Goal: Communication & Community: Answer question/provide support

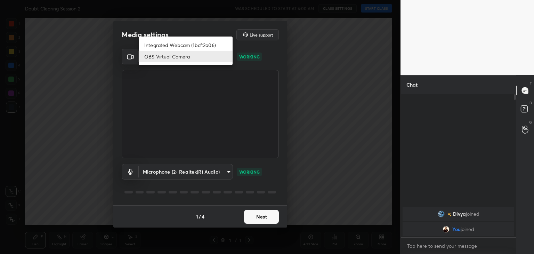
click at [227, 59] on body "1 2 3 4 5 6 7 C X Z C X Z E E Erase all H H Doubt Clearing Session 2 WAS SCHEDU…" at bounding box center [267, 127] width 534 height 254
click at [203, 45] on li "Integrated Webcam (1bcf:2a06)" at bounding box center [186, 44] width 94 height 11
type input "750209267caf340a308ace953e223cf4b00c7160f4b872df2e7e645a72c03988"
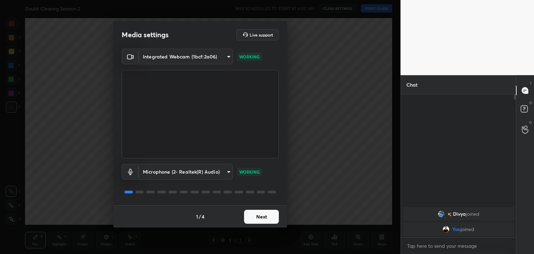
click at [262, 212] on button "Next" at bounding box center [261, 217] width 35 height 14
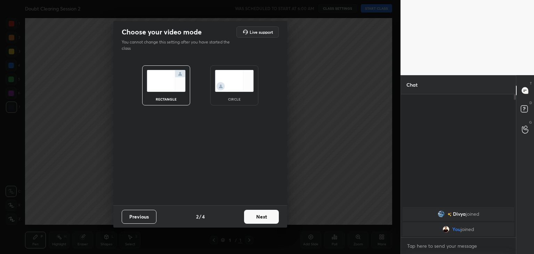
click at [242, 99] on div "circle" at bounding box center [235, 98] width 28 height 3
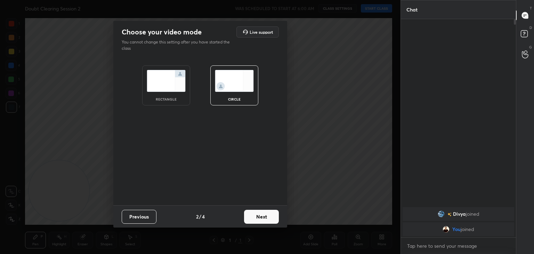
scroll to position [159, 113]
click at [149, 81] on img at bounding box center [166, 81] width 39 height 22
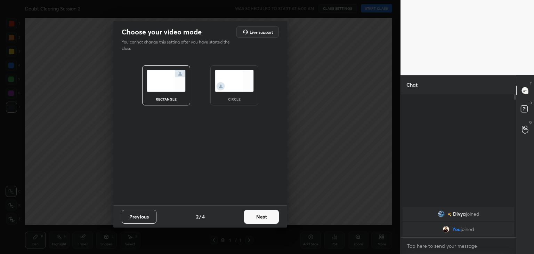
scroll to position [84, 113]
click at [225, 73] on img at bounding box center [234, 81] width 39 height 22
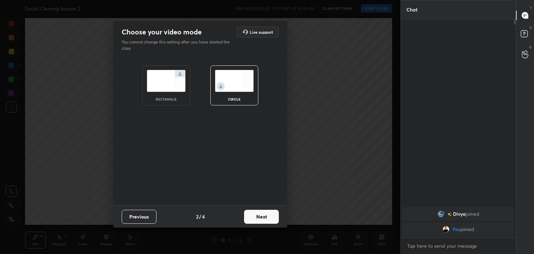
click at [264, 211] on button "Next" at bounding box center [261, 217] width 35 height 14
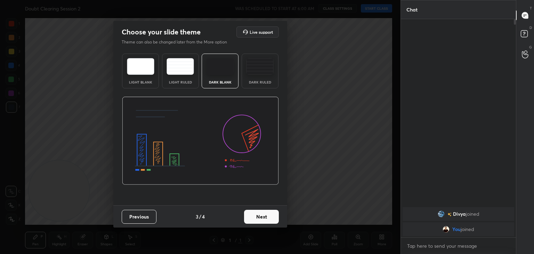
click at [264, 211] on button "Next" at bounding box center [261, 217] width 35 height 14
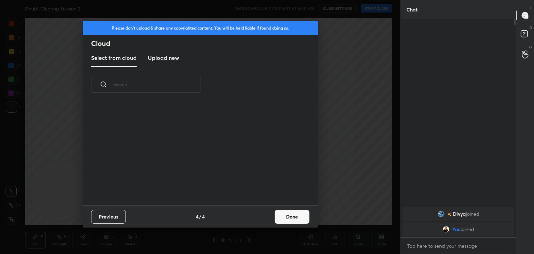
scroll to position [103, 223]
click at [292, 215] on button "Done" at bounding box center [292, 217] width 35 height 14
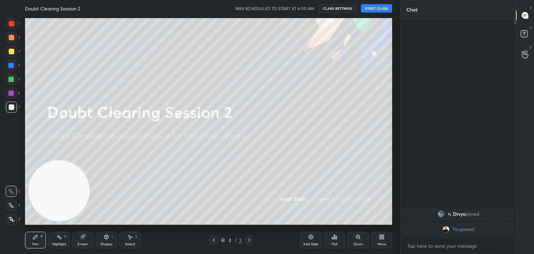
click at [377, 11] on button "START CLASS" at bounding box center [376, 8] width 31 height 8
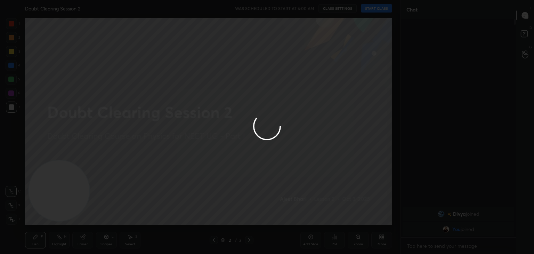
type textarea "x"
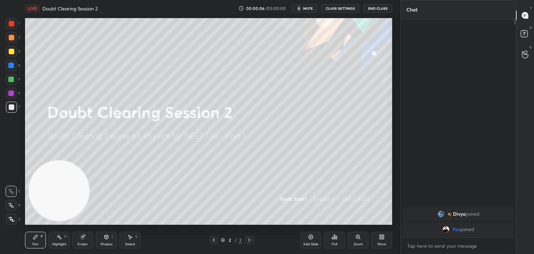
click at [312, 6] on span "mute" at bounding box center [308, 8] width 10 height 5
click at [330, 7] on button "CLASS SETTINGS" at bounding box center [340, 8] width 38 height 8
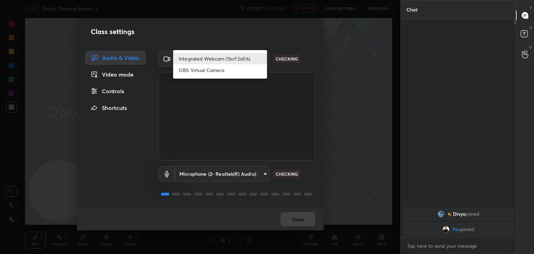
click at [248, 57] on body "1 2 3 4 5 6 7 C X Z C X Z E E Erase all H H LIVE Doubt Clearing Session 2 00:12…" at bounding box center [267, 127] width 534 height 254
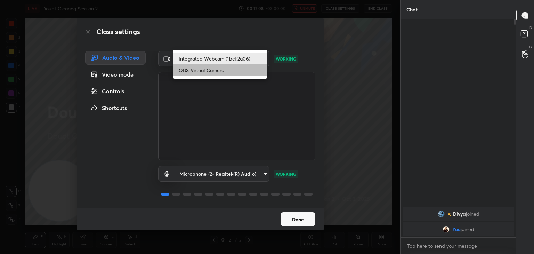
click at [241, 75] on li "OBS Virtual Camera" at bounding box center [220, 69] width 94 height 11
type input "b76c3144c792fd41ae7a570a138c9ab7c75cf6332d7c750e5666e3de5806be85"
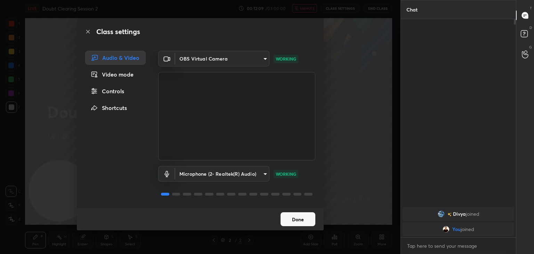
click at [303, 222] on button "Done" at bounding box center [298, 219] width 35 height 14
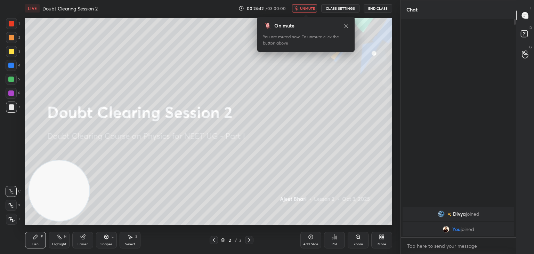
click at [340, 9] on button "CLASS SETTINGS" at bounding box center [340, 8] width 38 height 8
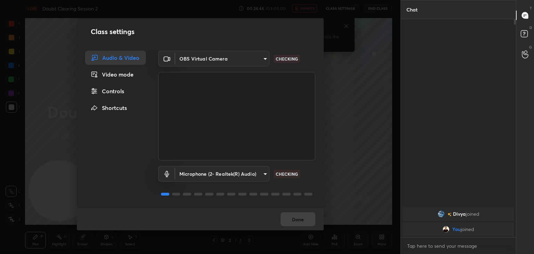
click at [133, 77] on div "Video mode" at bounding box center [115, 75] width 61 height 14
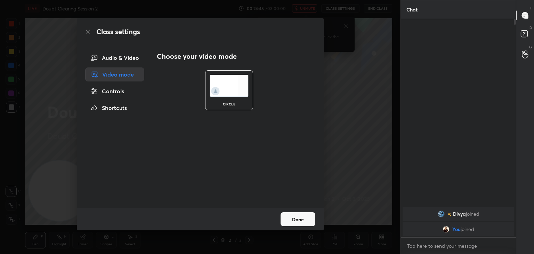
click at [121, 93] on div "Controls" at bounding box center [114, 91] width 59 height 14
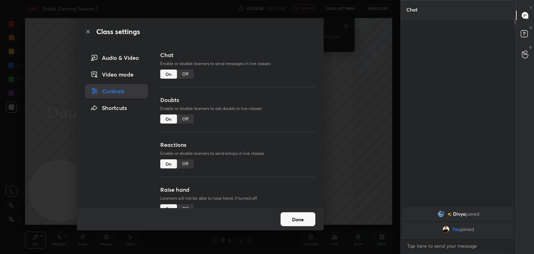
click at [120, 103] on div "Shortcuts" at bounding box center [116, 108] width 63 height 14
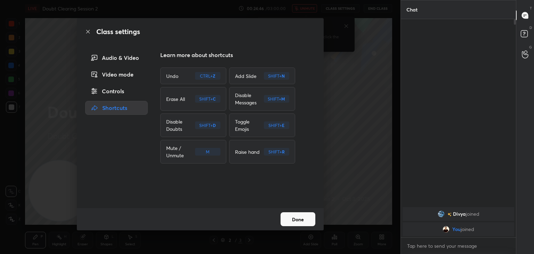
click at [121, 94] on div "Controls" at bounding box center [116, 91] width 63 height 14
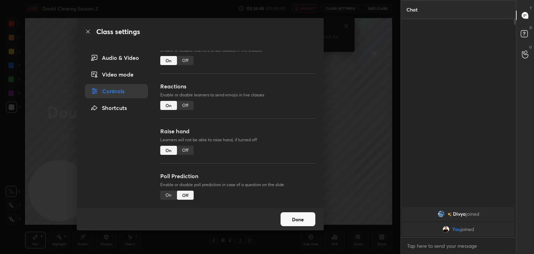
scroll to position [0, 0]
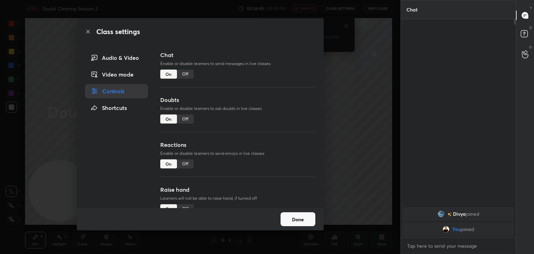
click at [301, 217] on button "Done" at bounding box center [298, 219] width 35 height 14
